Goal: Transaction & Acquisition: Subscribe to service/newsletter

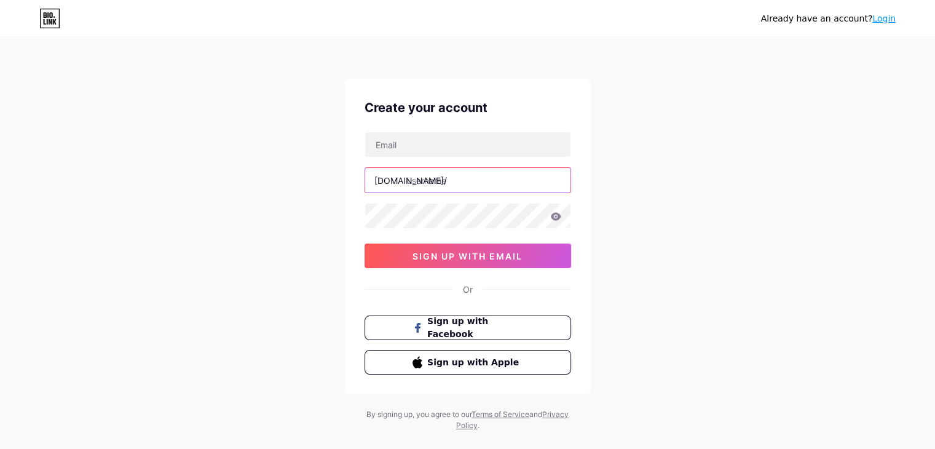
click at [419, 185] on input "text" at bounding box center [467, 180] width 205 height 25
type input "gifts"
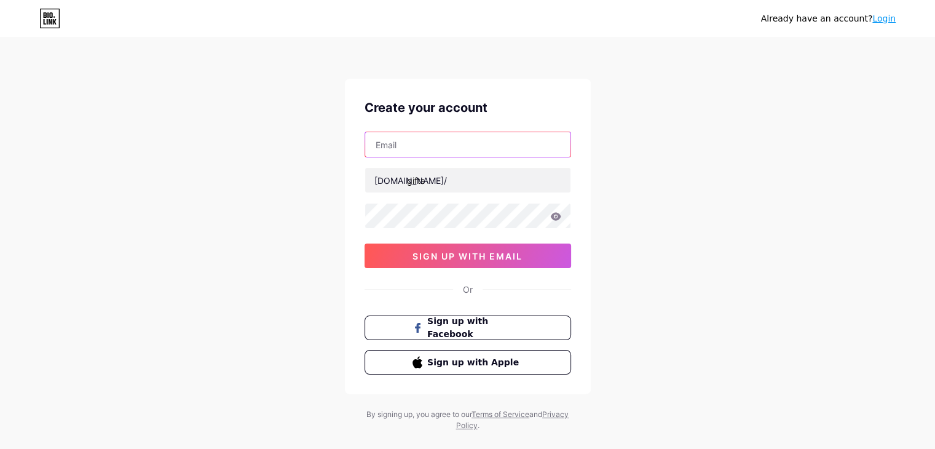
click at [439, 149] on input "text" at bounding box center [467, 144] width 205 height 25
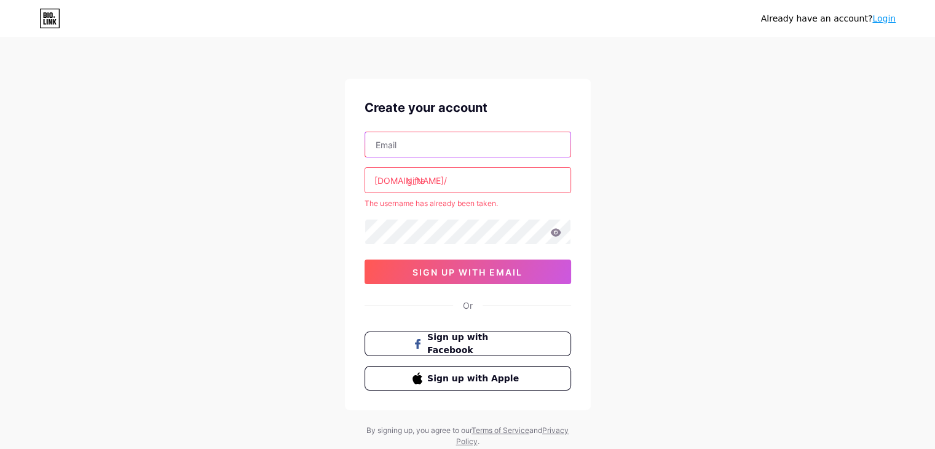
click at [403, 139] on input "text" at bounding box center [467, 144] width 205 height 25
paste input "[EMAIL_ADDRESS][DOMAIN_NAME]"
type input "[EMAIL_ADDRESS][DOMAIN_NAME]"
click at [455, 182] on input "gifts" at bounding box center [467, 180] width 205 height 25
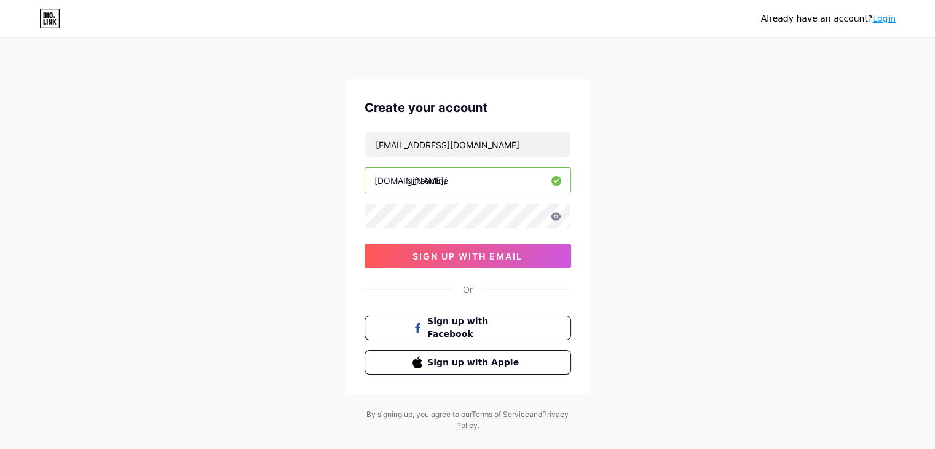
type input "giftsonline"
click at [392, 201] on div "[EMAIL_ADDRESS][DOMAIN_NAME] [DOMAIN_NAME]/ giftsonline 0cAFcWeA7ryrljiM2cJz4LD…" at bounding box center [468, 200] width 207 height 137
click at [393, 201] on div "[EMAIL_ADDRESS][DOMAIN_NAME] [DOMAIN_NAME]/ giftsonline 0cAFcWeA7ryrljiM2cJz4LD…" at bounding box center [468, 200] width 207 height 137
click at [488, 253] on span "sign up with email" at bounding box center [468, 256] width 110 height 10
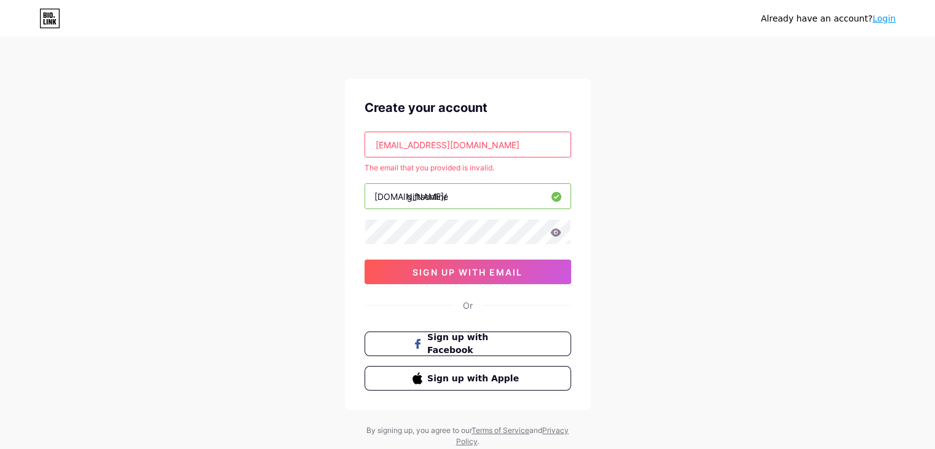
click at [493, 155] on input "[EMAIL_ADDRESS][DOMAIN_NAME]" at bounding box center [467, 144] width 205 height 25
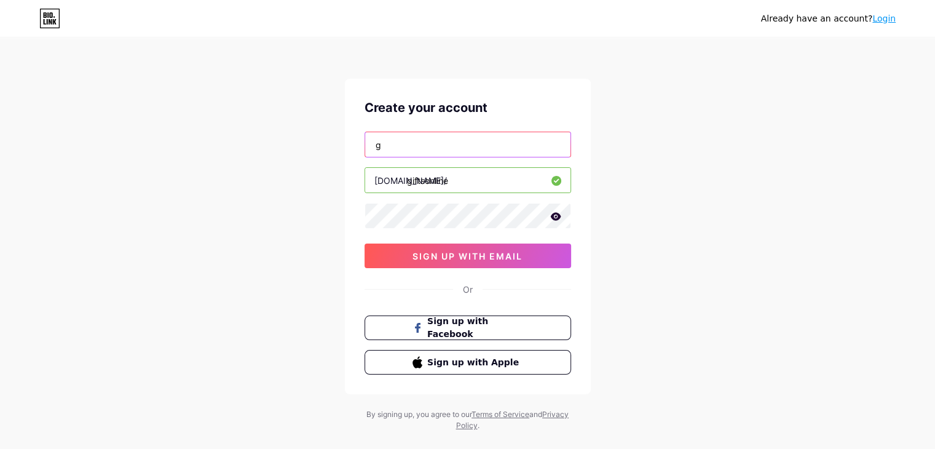
type input "[EMAIL_ADDRESS][DOMAIN_NAME]"
click at [682, 200] on div "Already have an account? Login Create your account [EMAIL_ADDRESS][DOMAIN_NAME]…" at bounding box center [467, 235] width 935 height 470
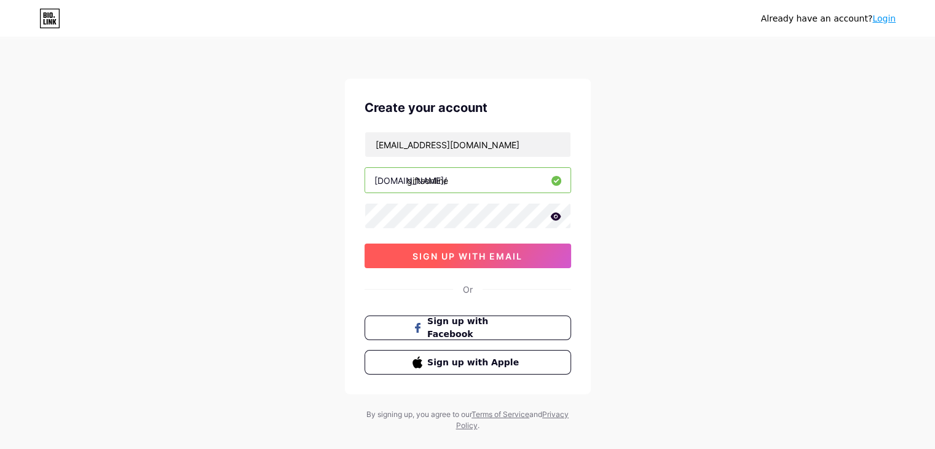
click at [531, 250] on button "sign up with email" at bounding box center [468, 256] width 207 height 25
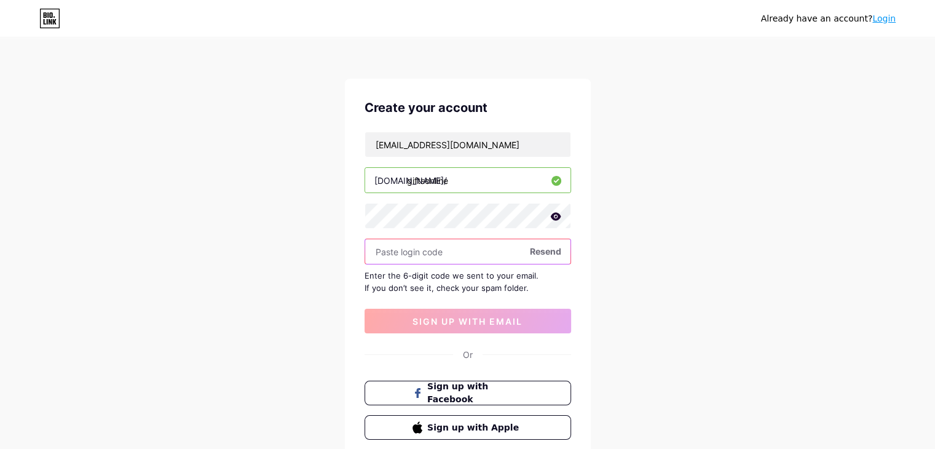
click at [422, 247] on input "text" at bounding box center [467, 251] width 205 height 25
paste input "200163"
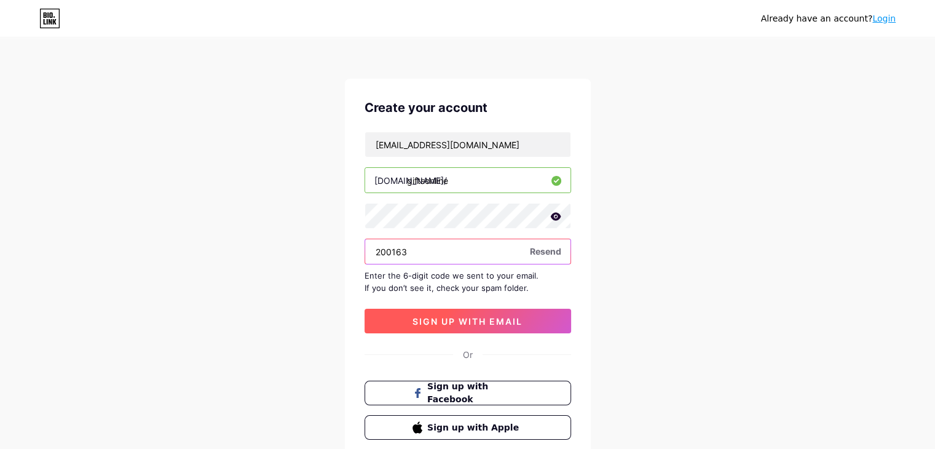
type input "200163"
click at [441, 328] on button "sign up with email" at bounding box center [468, 321] width 207 height 25
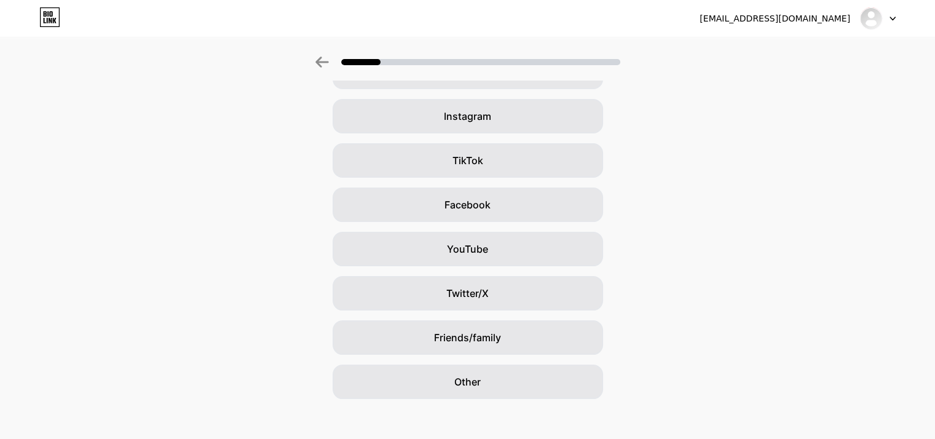
scroll to position [91, 0]
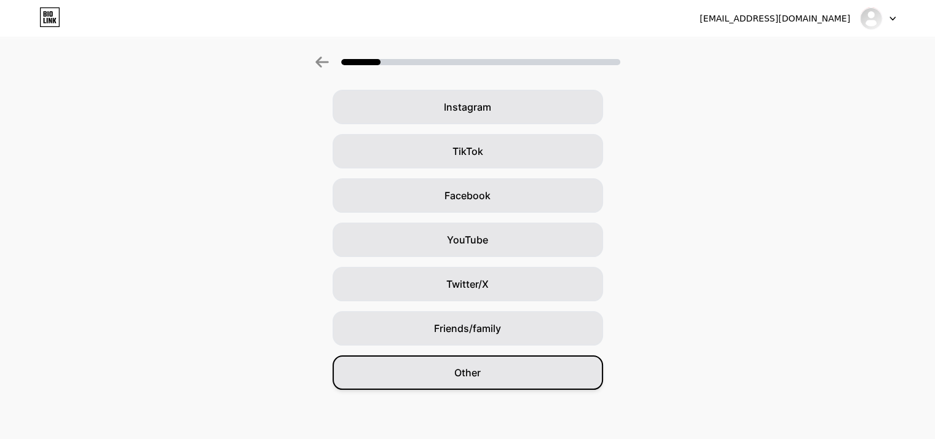
click at [480, 370] on span "Other" at bounding box center [467, 372] width 26 height 15
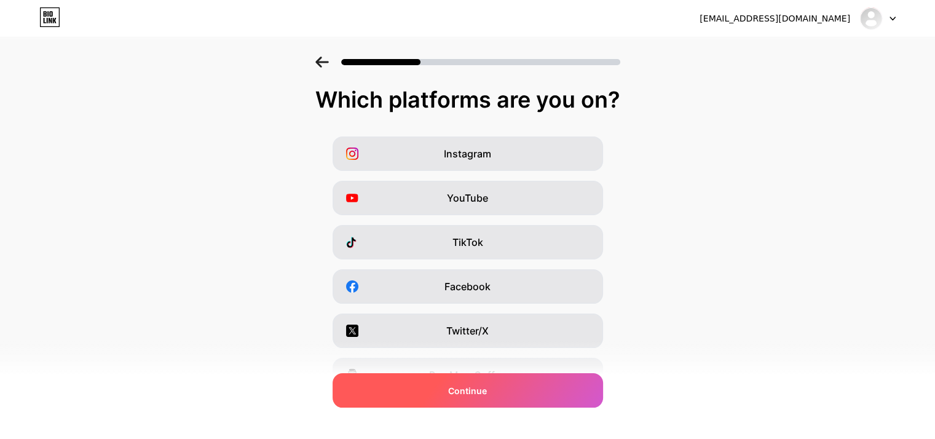
click at [553, 384] on div "Continue" at bounding box center [468, 390] width 271 height 34
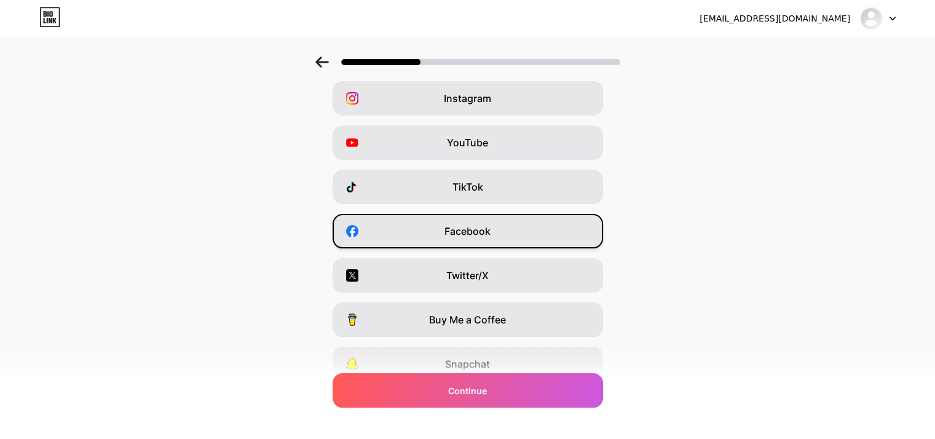
scroll to position [153, 0]
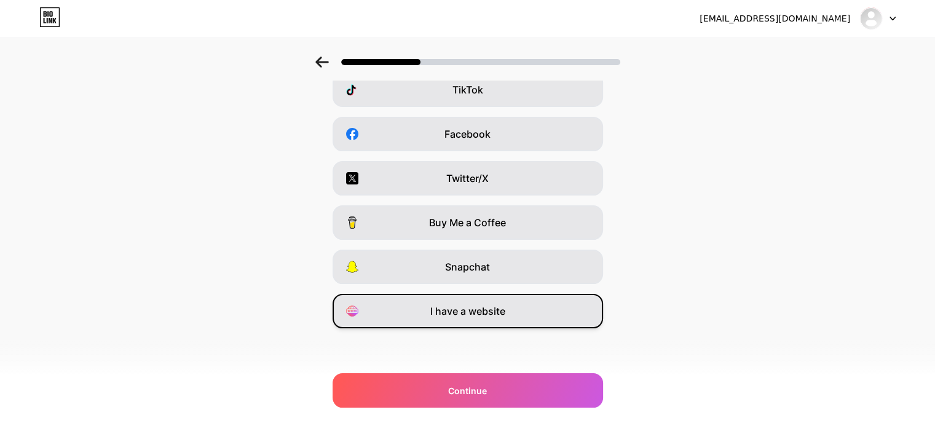
click at [488, 309] on span "I have a website" at bounding box center [467, 311] width 75 height 15
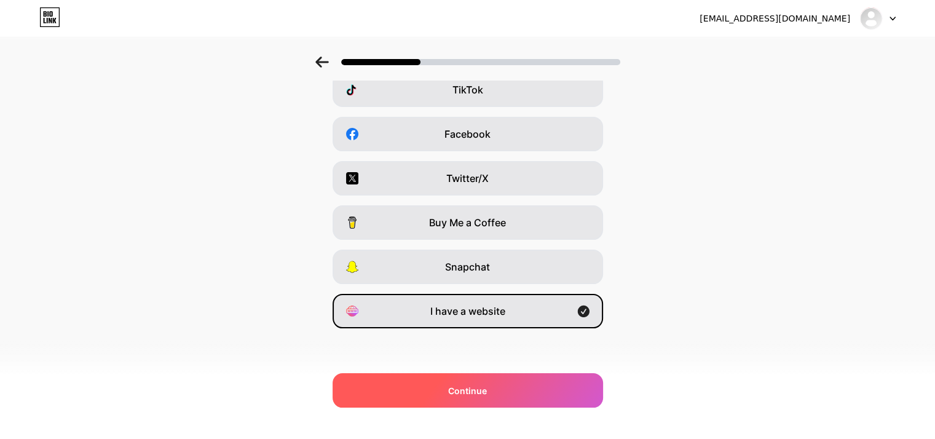
click at [493, 377] on div "Continue" at bounding box center [468, 390] width 271 height 34
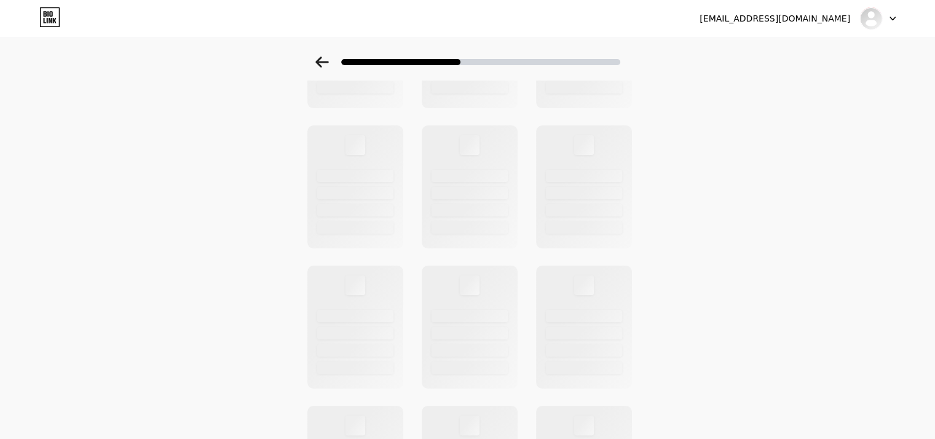
scroll to position [0, 0]
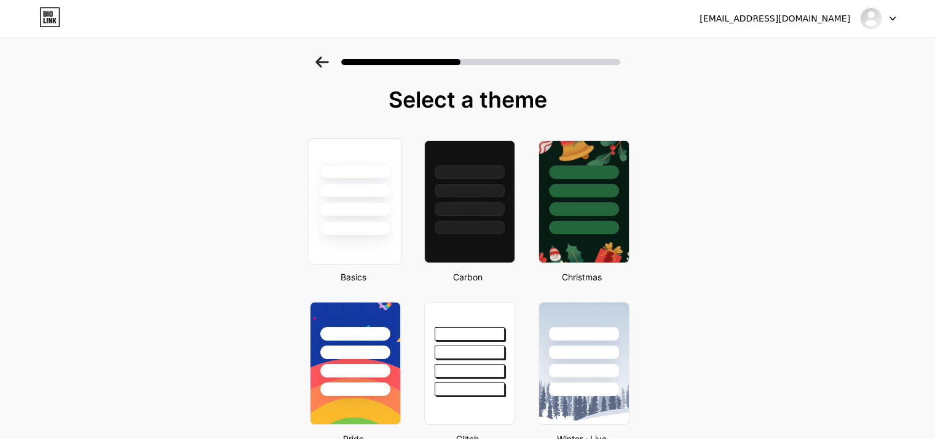
click at [389, 202] on div at bounding box center [355, 209] width 72 height 14
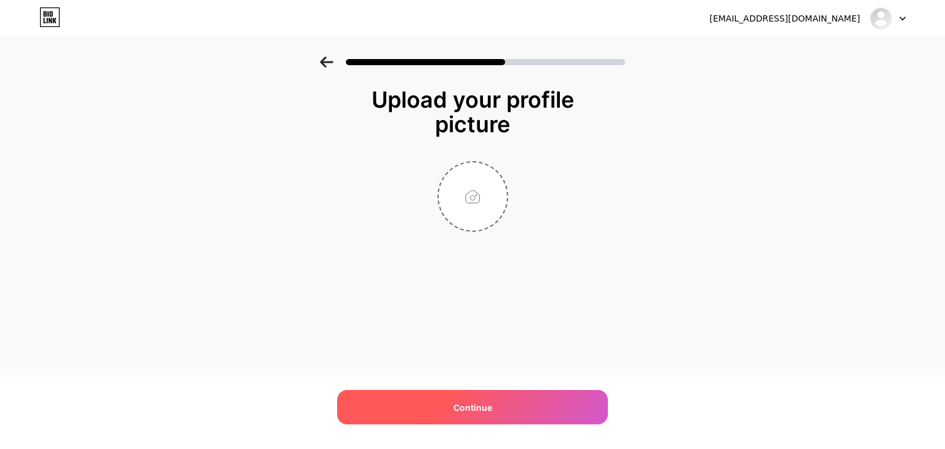
click at [507, 406] on div "Continue" at bounding box center [472, 407] width 271 height 34
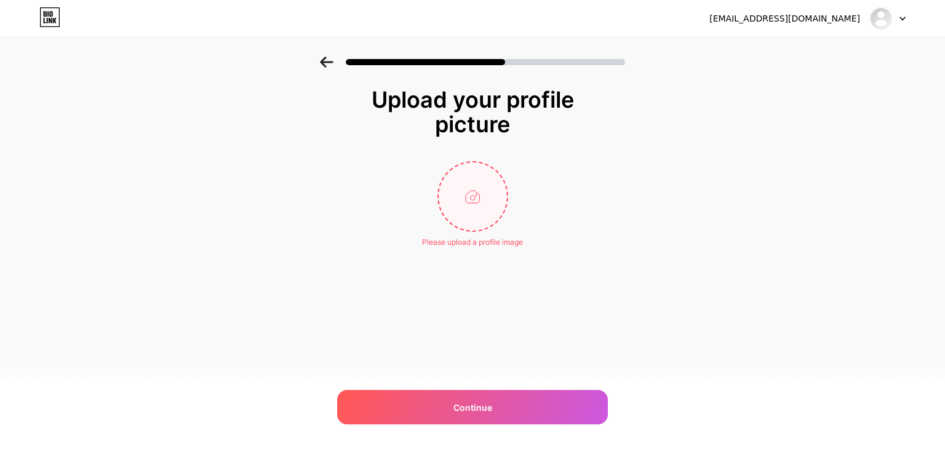
click at [486, 192] on input "file" at bounding box center [472, 196] width 68 height 68
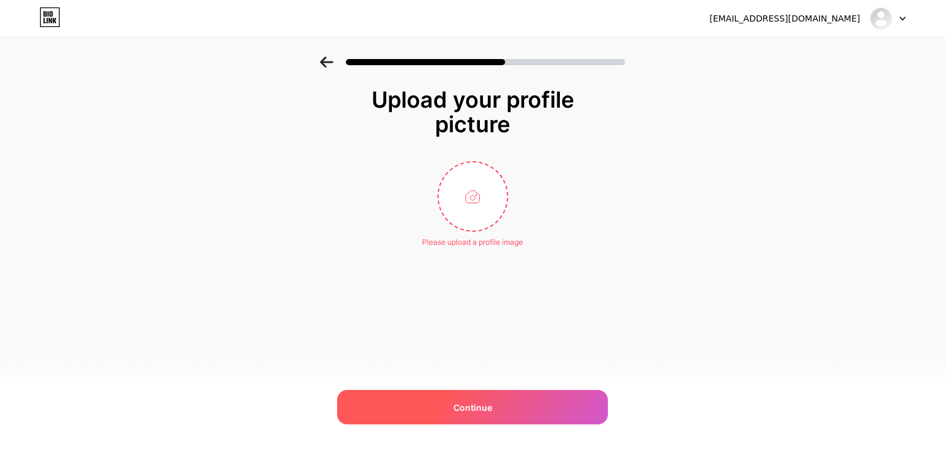
click at [485, 392] on div "Continue" at bounding box center [472, 407] width 271 height 34
click at [487, 397] on div "Continue" at bounding box center [472, 407] width 271 height 34
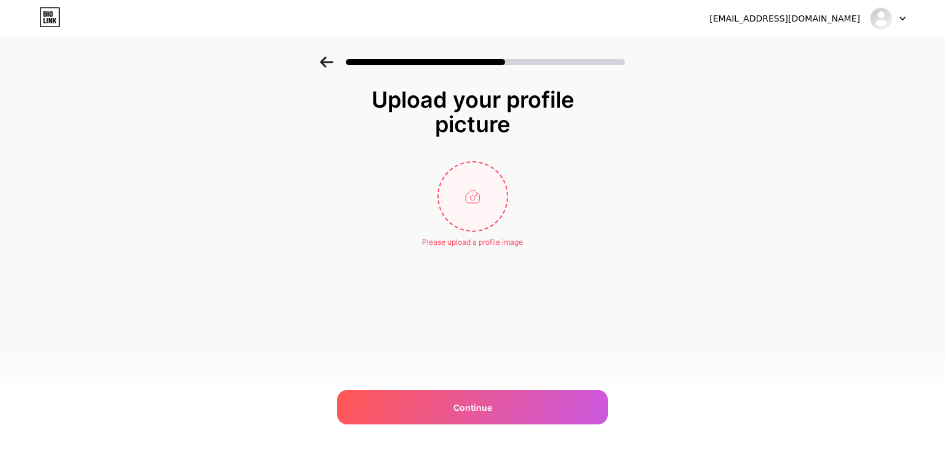
click at [456, 197] on input "file" at bounding box center [472, 196] width 68 height 68
type input "C:\fakepath\Screenshot [DATE] 175012.png"
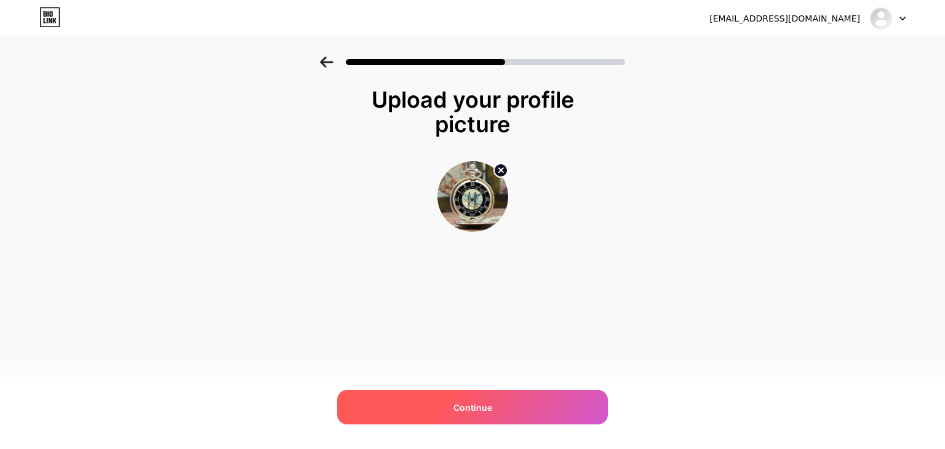
click at [470, 416] on div "Continue" at bounding box center [472, 407] width 271 height 34
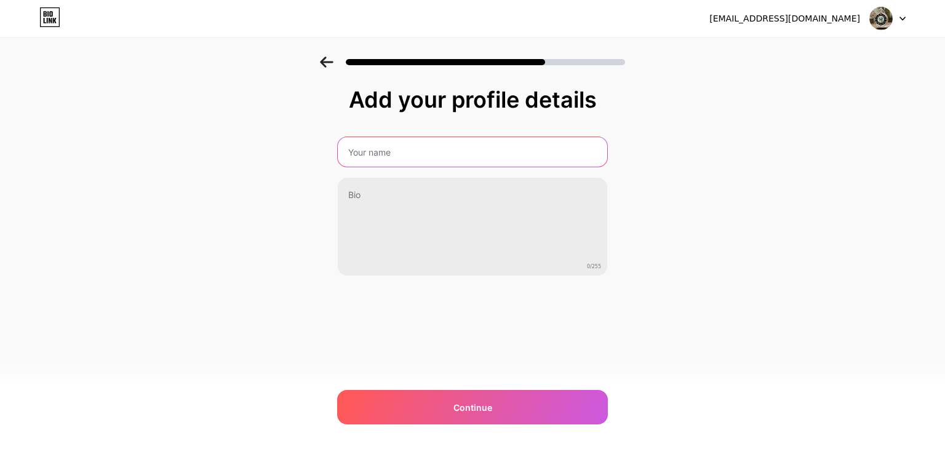
click at [365, 151] on input "text" at bounding box center [472, 152] width 269 height 30
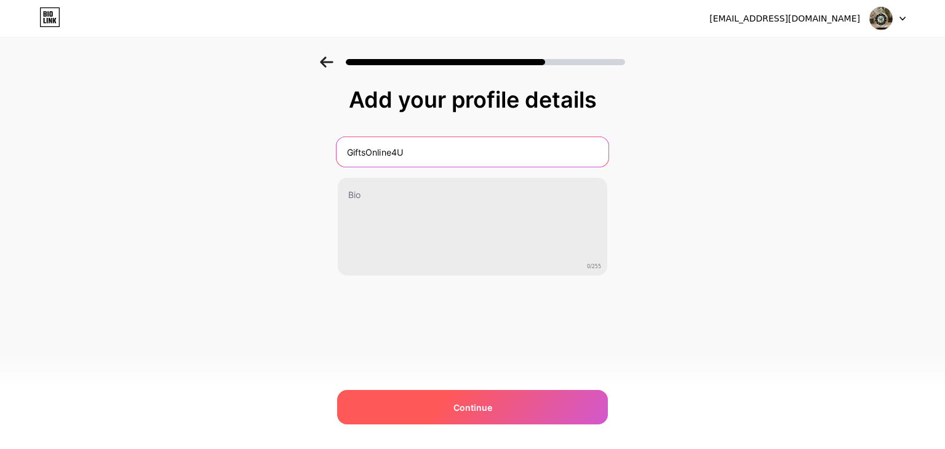
type input "GiftsOnline4U"
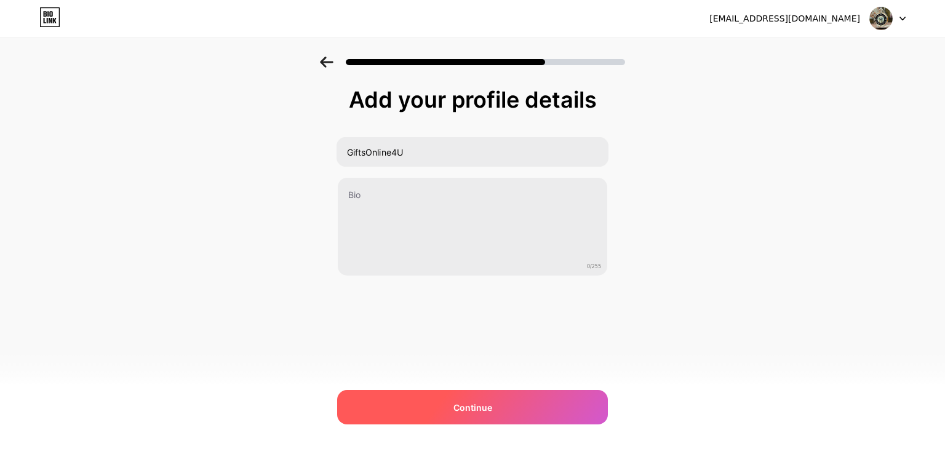
click at [445, 411] on div "Continue" at bounding box center [472, 407] width 271 height 34
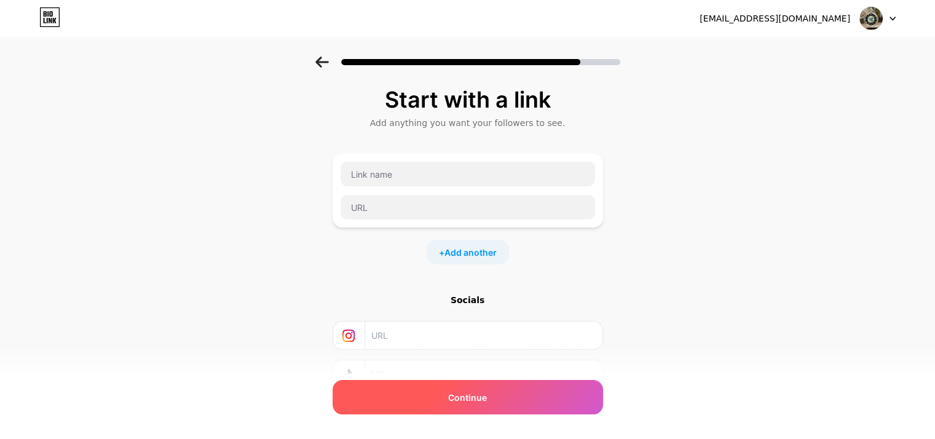
click at [452, 391] on div "Continue" at bounding box center [468, 397] width 271 height 34
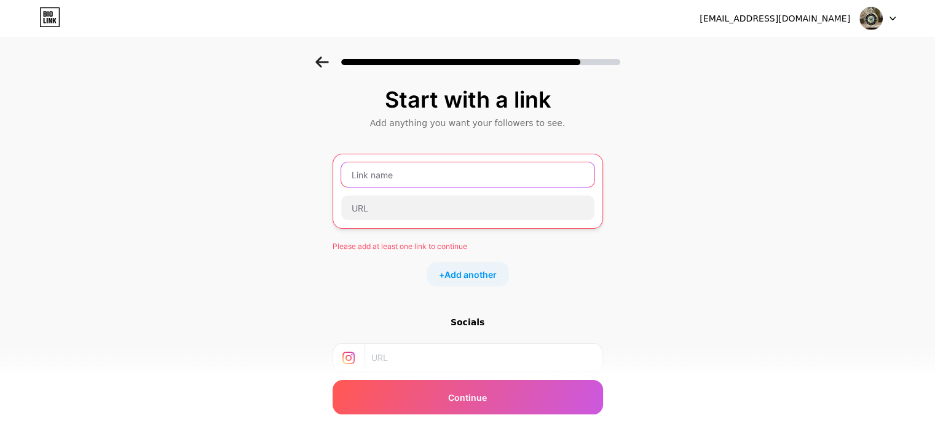
click at [391, 178] on input "text" at bounding box center [467, 174] width 253 height 25
paste input "Watches for wedding gift"
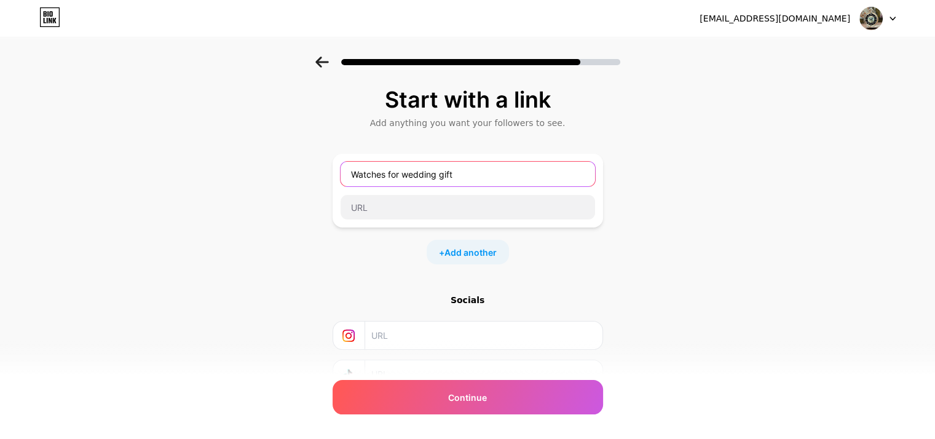
type input "Watches for wedding gift"
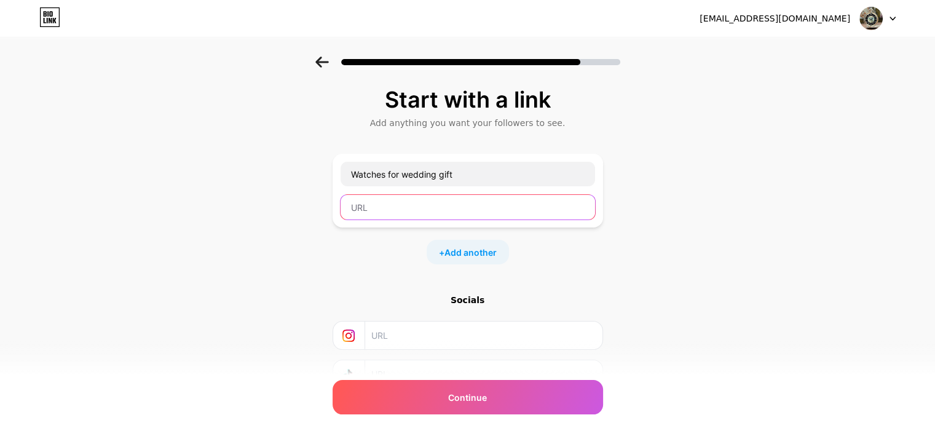
click at [465, 205] on input "text" at bounding box center [468, 207] width 255 height 25
paste input "[URL][DOMAIN_NAME]"
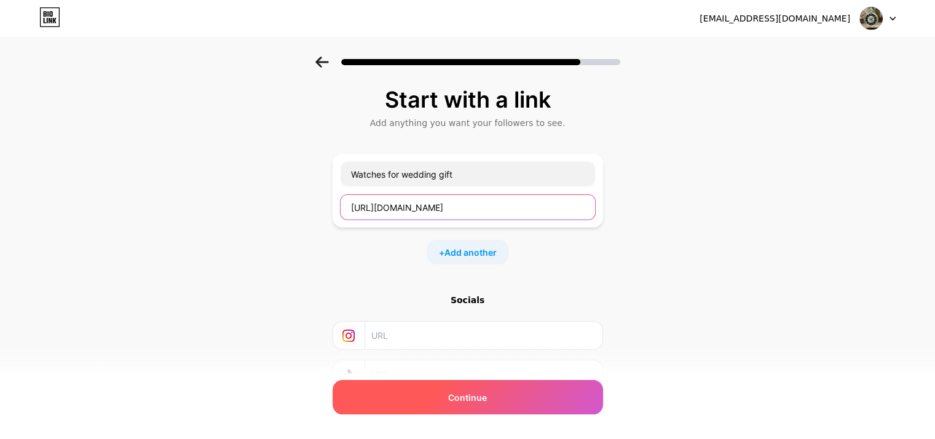
type input "[URL][DOMAIN_NAME]"
click at [461, 400] on span "Continue" at bounding box center [467, 397] width 39 height 13
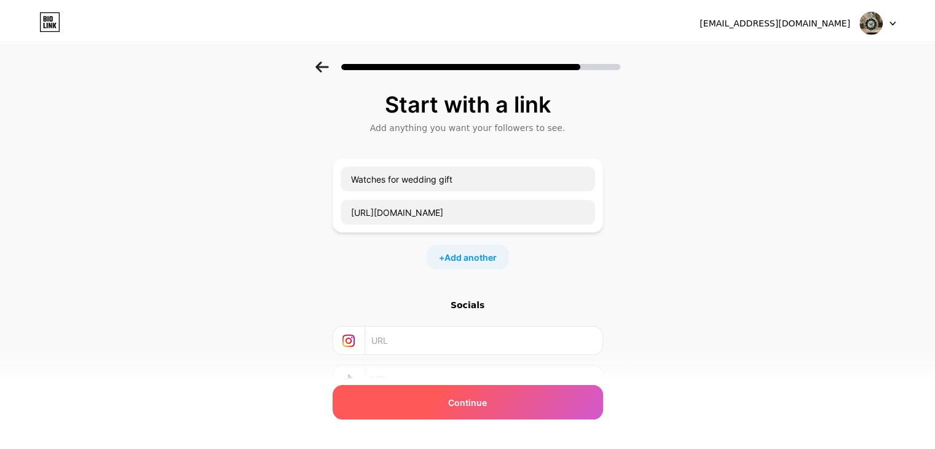
scroll to position [0, 0]
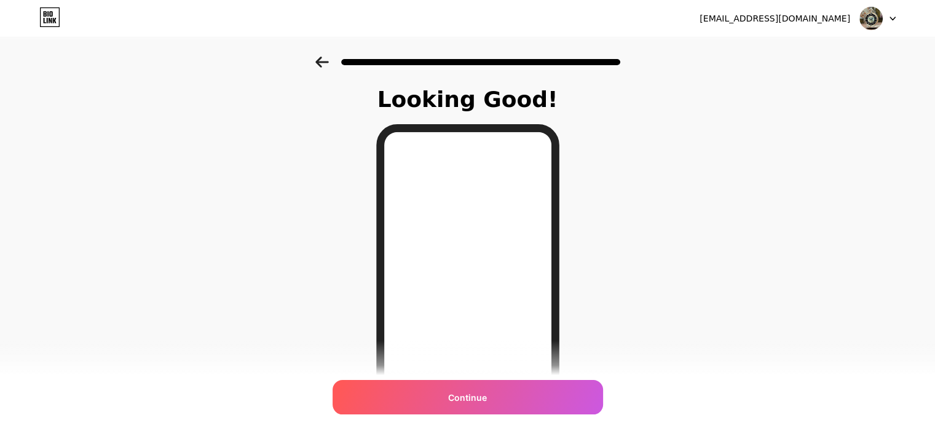
click at [461, 400] on span "Continue" at bounding box center [467, 397] width 39 height 13
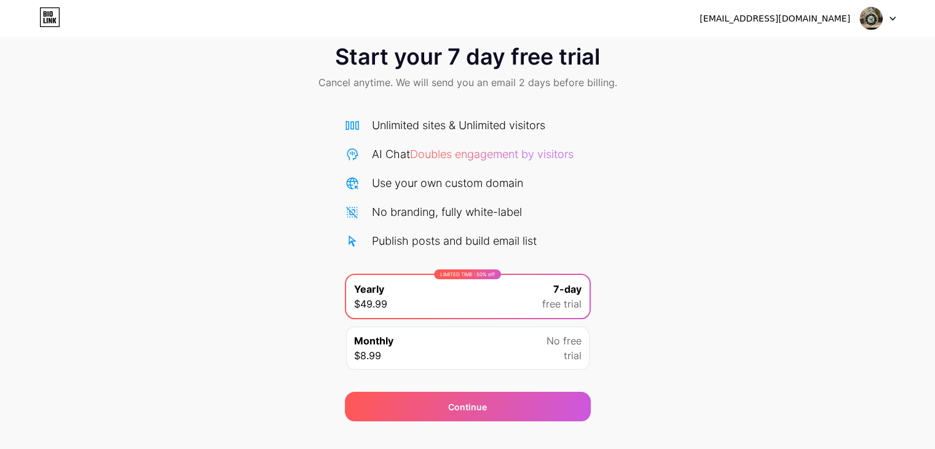
scroll to position [46, 0]
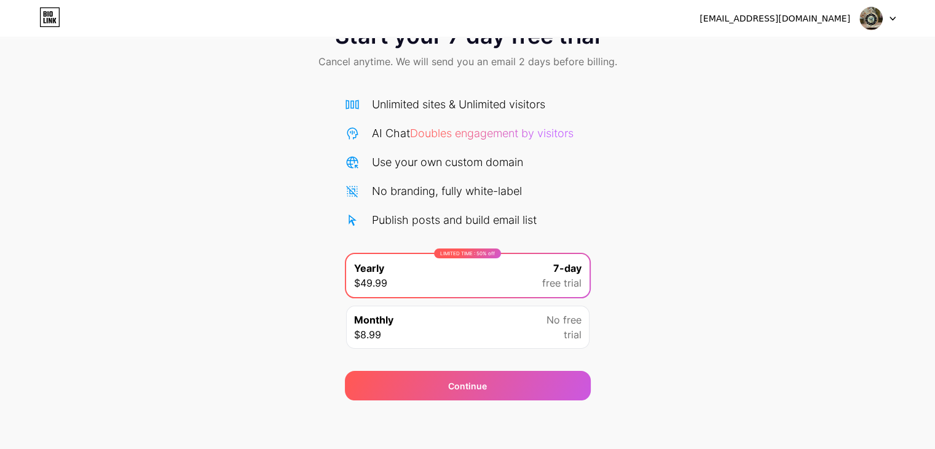
click at [485, 370] on div "Continue" at bounding box center [468, 378] width 246 height 44
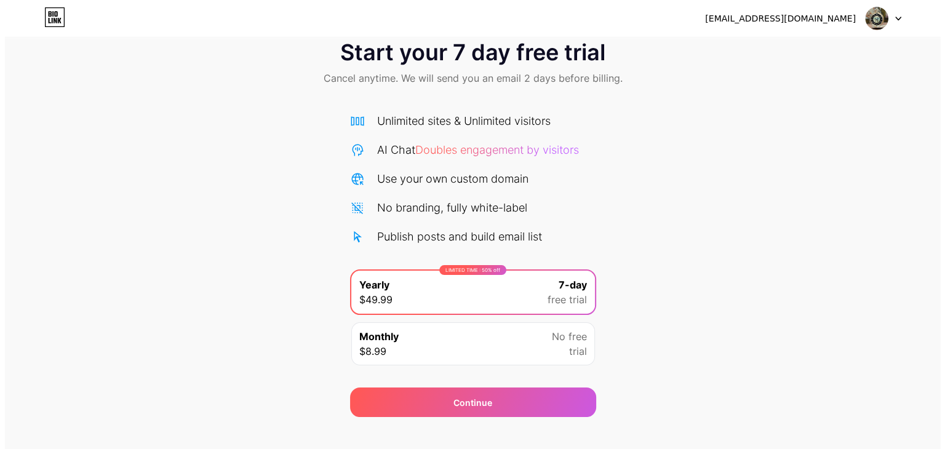
scroll to position [0, 0]
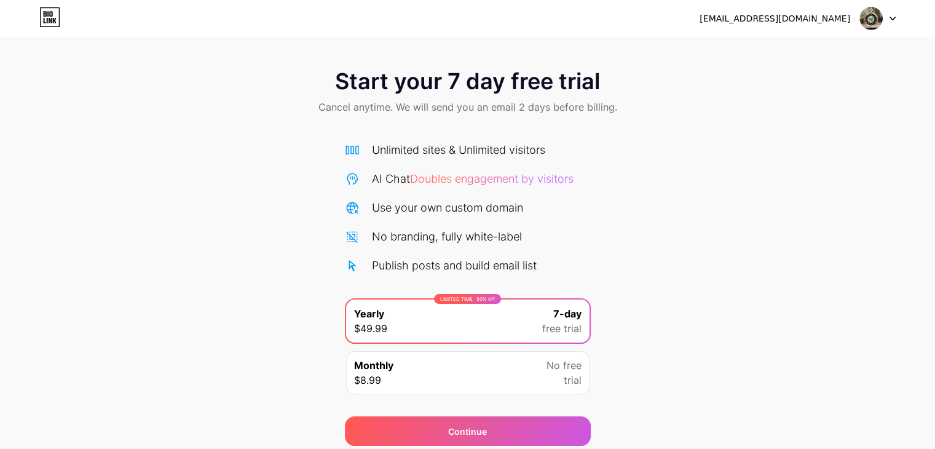
click at [879, 17] on img at bounding box center [871, 18] width 23 height 23
click at [799, 105] on div "Start your 7 day free trial Cancel anytime. We will send you an email 2 days be…" at bounding box center [467, 93] width 935 height 73
click at [793, 23] on div "[EMAIL_ADDRESS][DOMAIN_NAME]" at bounding box center [775, 18] width 151 height 13
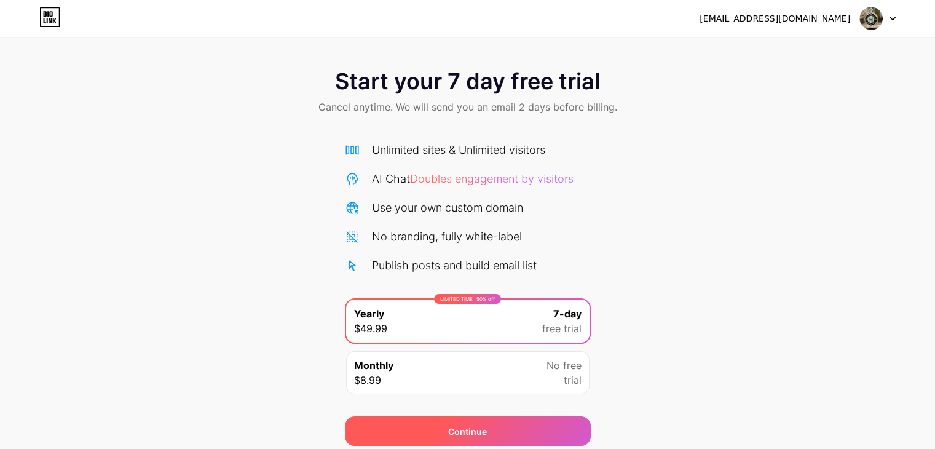
click at [433, 420] on div "Continue" at bounding box center [468, 431] width 246 height 30
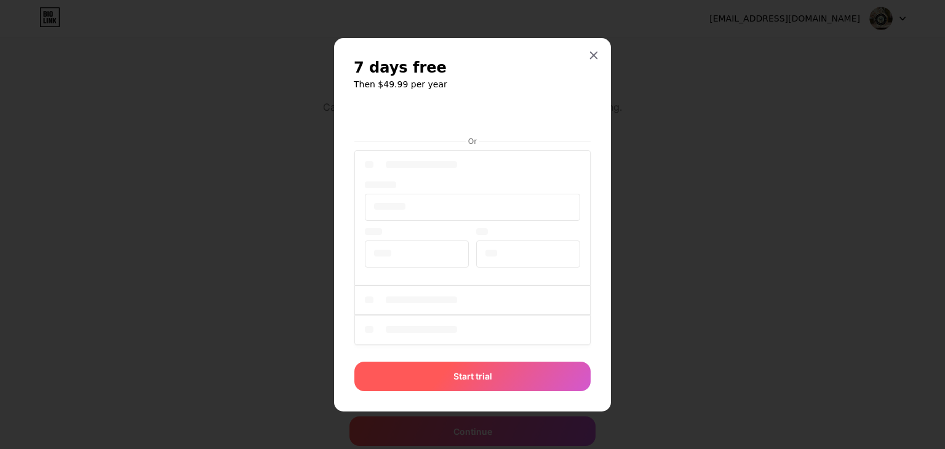
click at [485, 374] on div "Or Start trial" at bounding box center [472, 247] width 237 height 289
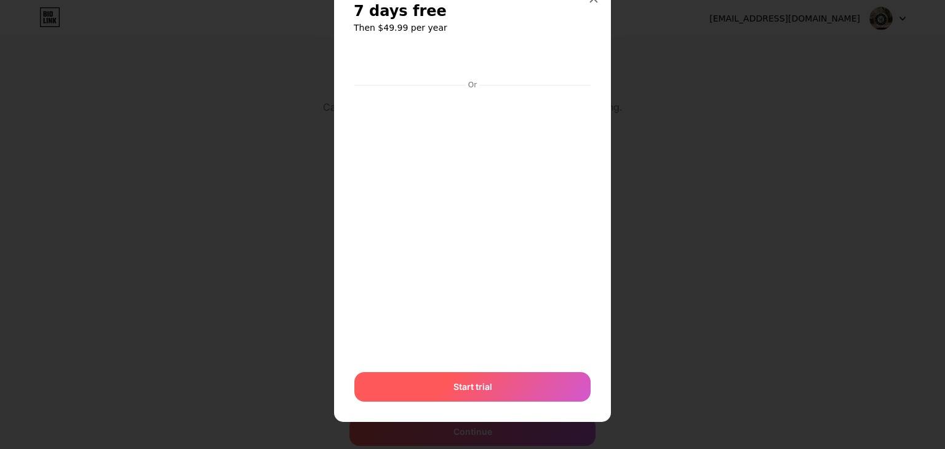
click at [485, 375] on div "Start trial" at bounding box center [472, 387] width 236 height 30
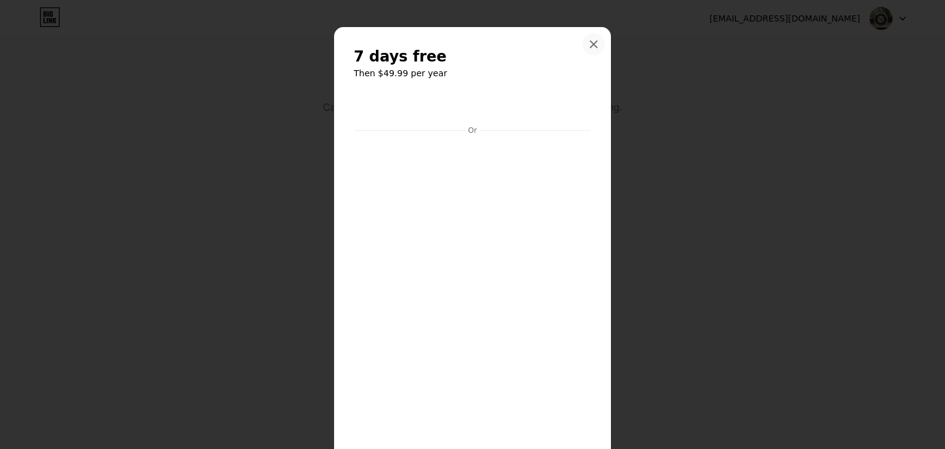
click at [589, 48] on icon at bounding box center [594, 44] width 10 height 10
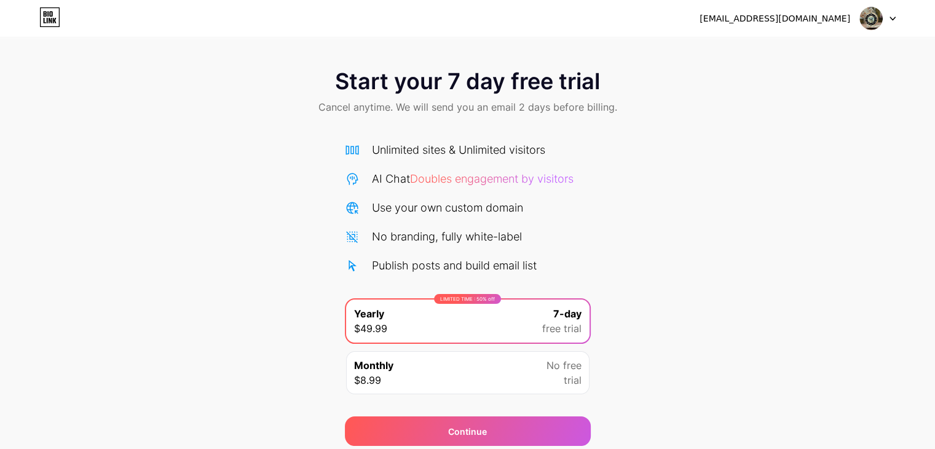
drag, startPoint x: 67, startPoint y: 6, endPoint x: 54, endPoint y: 10, distance: 13.8
click at [68, 6] on div "[EMAIL_ADDRESS][DOMAIN_NAME] Logout" at bounding box center [467, 18] width 935 height 37
click at [54, 10] on icon at bounding box center [49, 17] width 21 height 20
